Goal: Navigation & Orientation: Find specific page/section

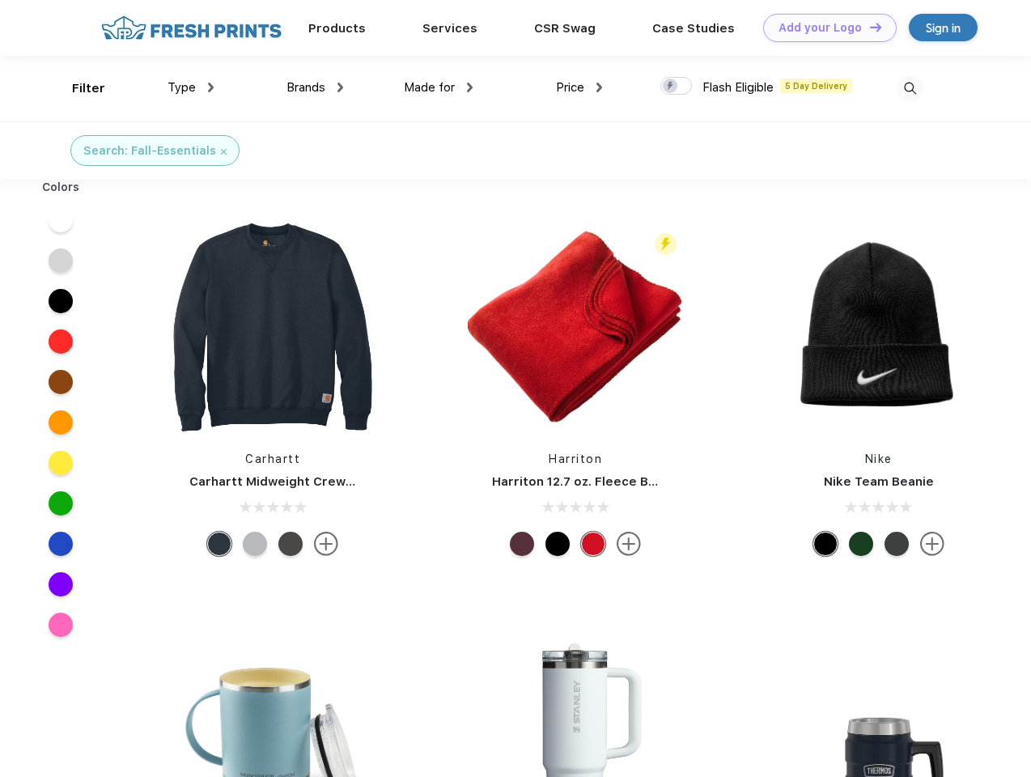
scroll to position [1, 0]
click at [824, 28] on link "Add your Logo Design Tool" at bounding box center [830, 28] width 134 height 28
click at [0, 0] on div "Design Tool" at bounding box center [0, 0] width 0 height 0
click at [868, 27] on link "Add your Logo Design Tool" at bounding box center [830, 28] width 134 height 28
click at [78, 88] on div "Filter" at bounding box center [88, 88] width 33 height 19
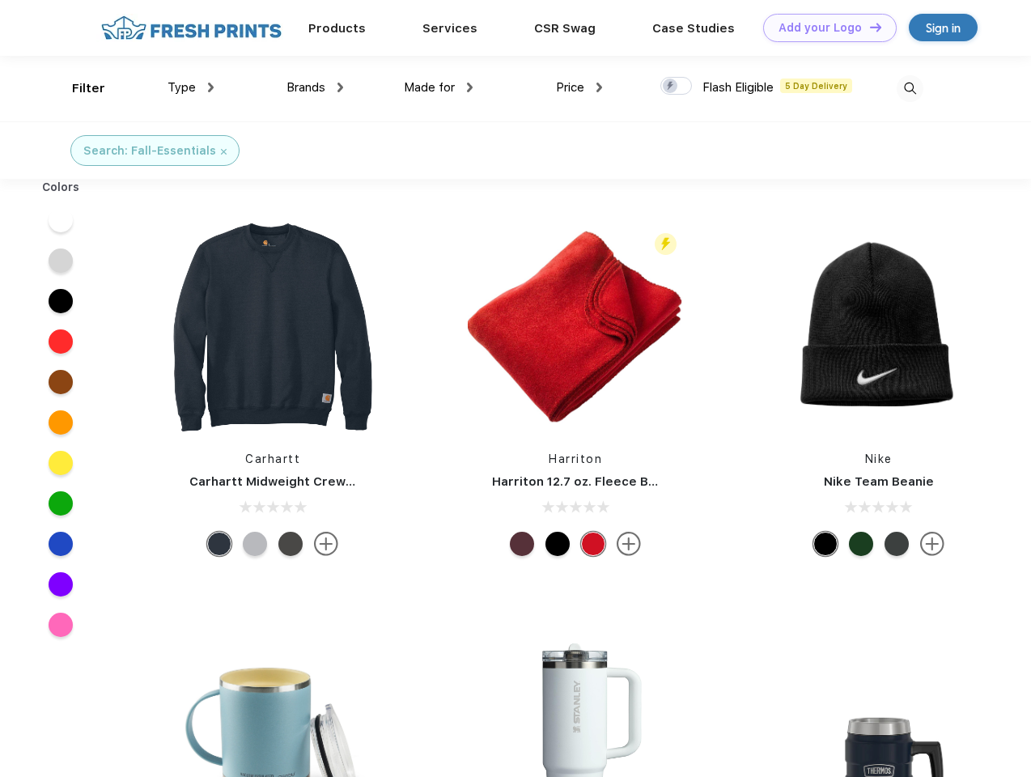
click at [191, 87] on span "Type" at bounding box center [182, 87] width 28 height 15
click at [315, 87] on span "Brands" at bounding box center [306, 87] width 39 height 15
click at [439, 87] on span "Made for" at bounding box center [429, 87] width 51 height 15
click at [580, 87] on span "Price" at bounding box center [570, 87] width 28 height 15
click at [677, 87] on div at bounding box center [676, 86] width 32 height 18
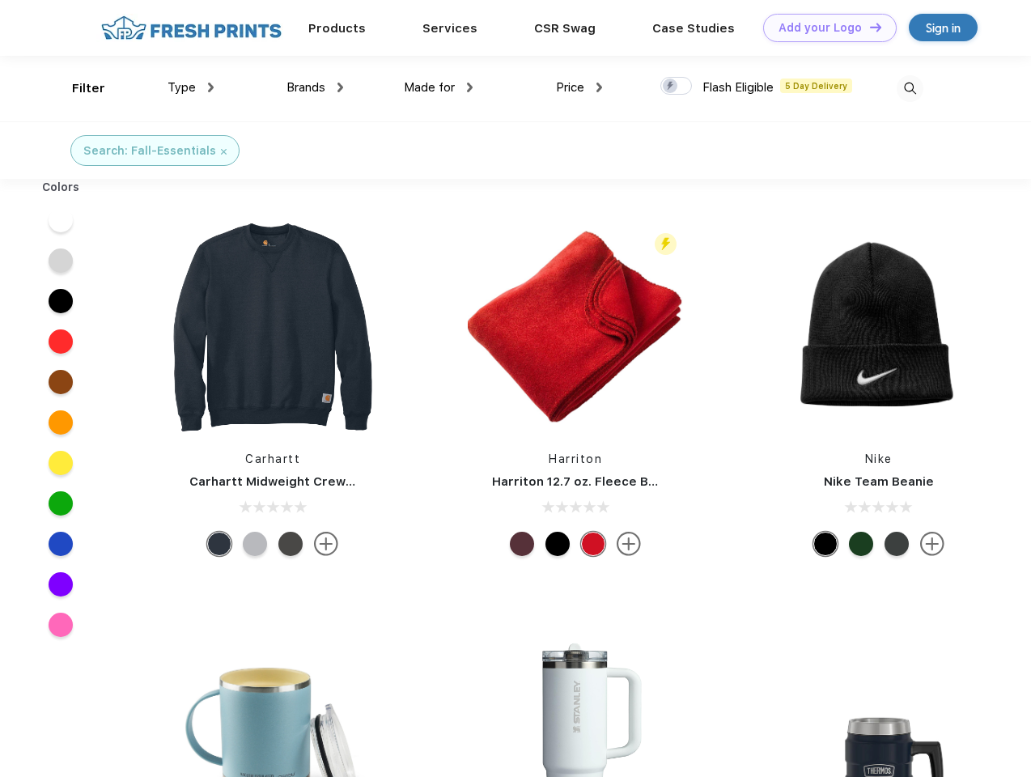
click at [671, 87] on input "checkbox" at bounding box center [665, 81] width 11 height 11
click at [910, 88] on img at bounding box center [910, 88] width 27 height 27
